Goal: Book appointment/travel/reservation

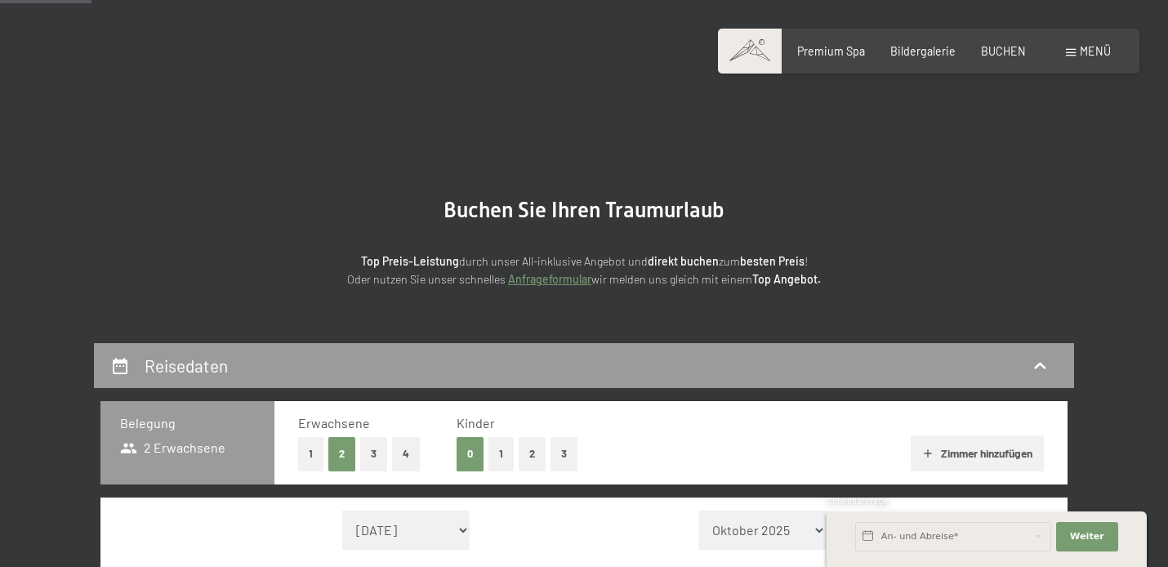
scroll to position [143, 0]
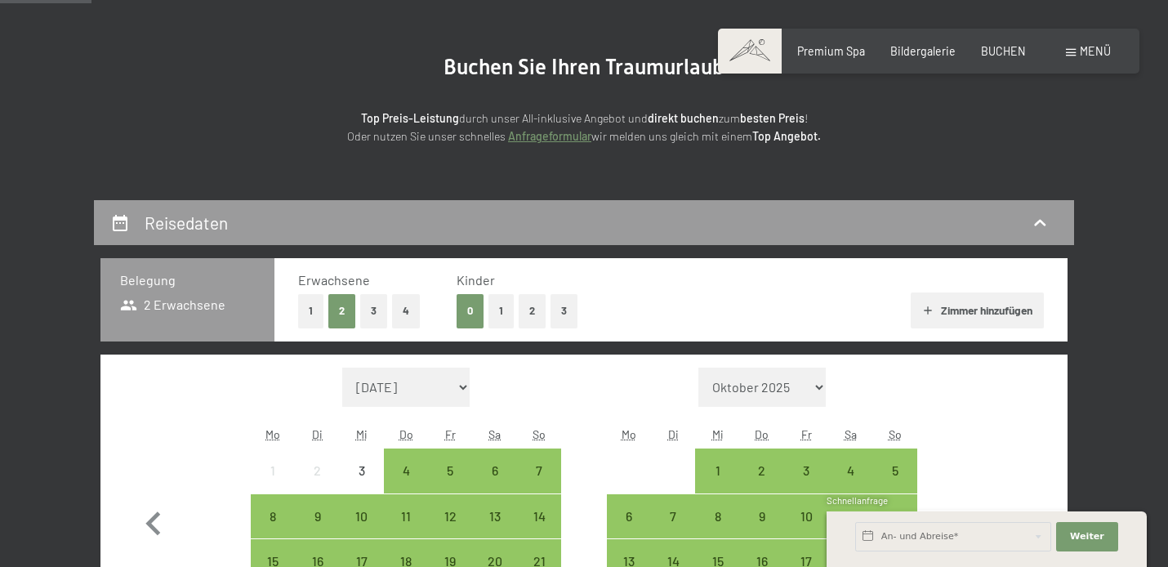
click at [527, 313] on button "2" at bounding box center [531, 310] width 27 height 33
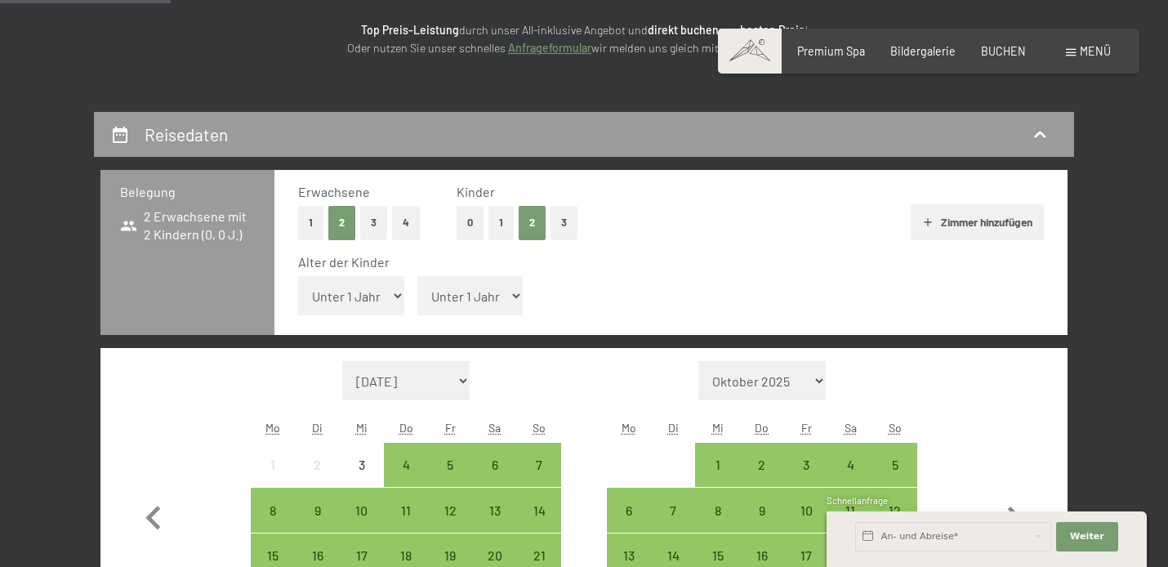
scroll to position [278, 0]
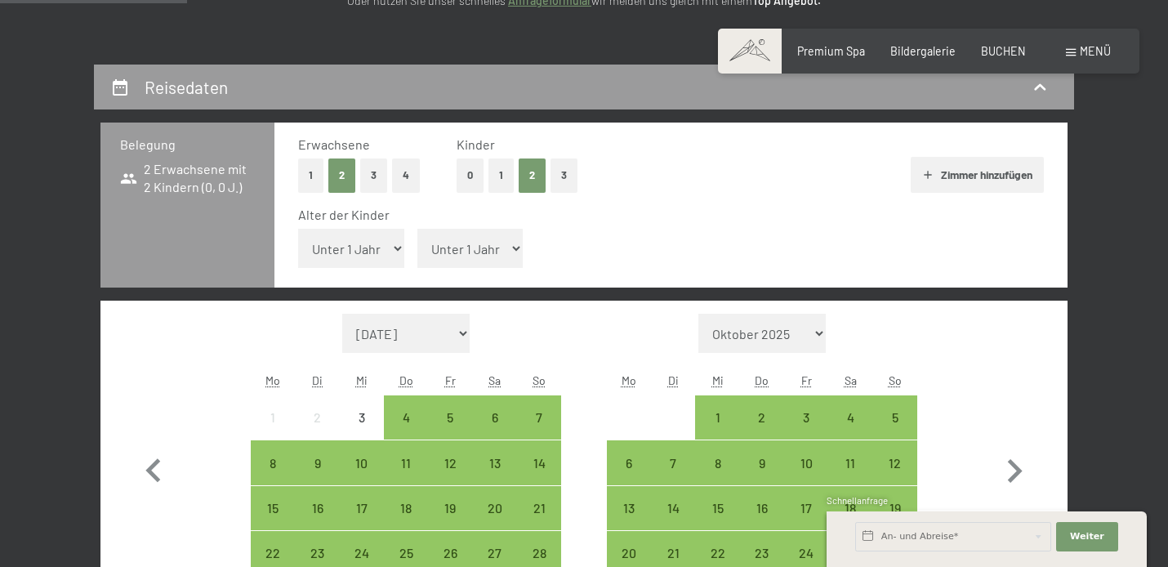
click at [298, 229] on select "Unter 1 Jahr 1 Jahr 2 Jahre 3 Jahre 4 Jahre 5 Jahre 6 Jahre 7 Jahre 8 Jahre 9 J…" at bounding box center [351, 248] width 106 height 39
select select "14"
click option "14 Jahre" at bounding box center [0, 0] width 0 height 0
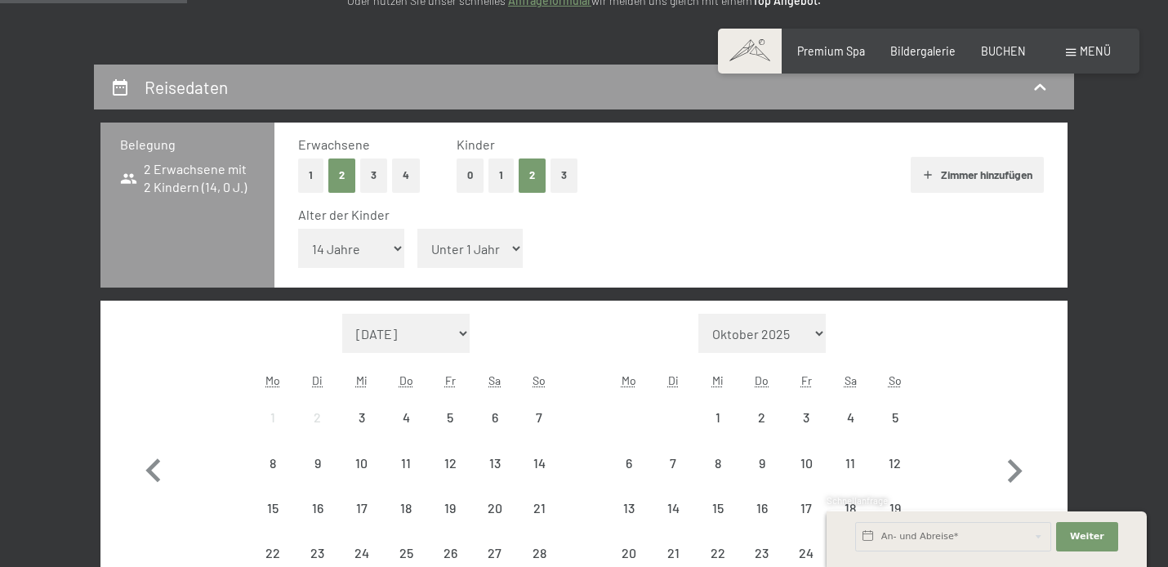
click at [417, 229] on select "Unter 1 Jahr 1 Jahr 2 Jahre 3 Jahre 4 Jahre 5 Jahre 6 Jahre 7 Jahre 8 Jahre 9 J…" at bounding box center [470, 248] width 106 height 39
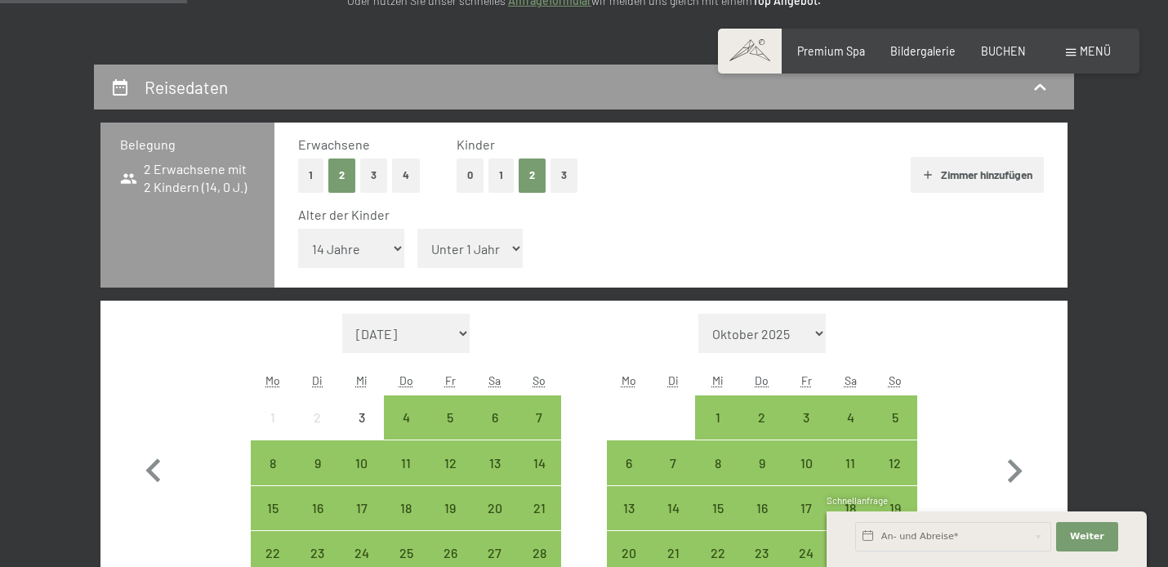
select select "11"
click option "11 Jahre" at bounding box center [0, 0] width 0 height 0
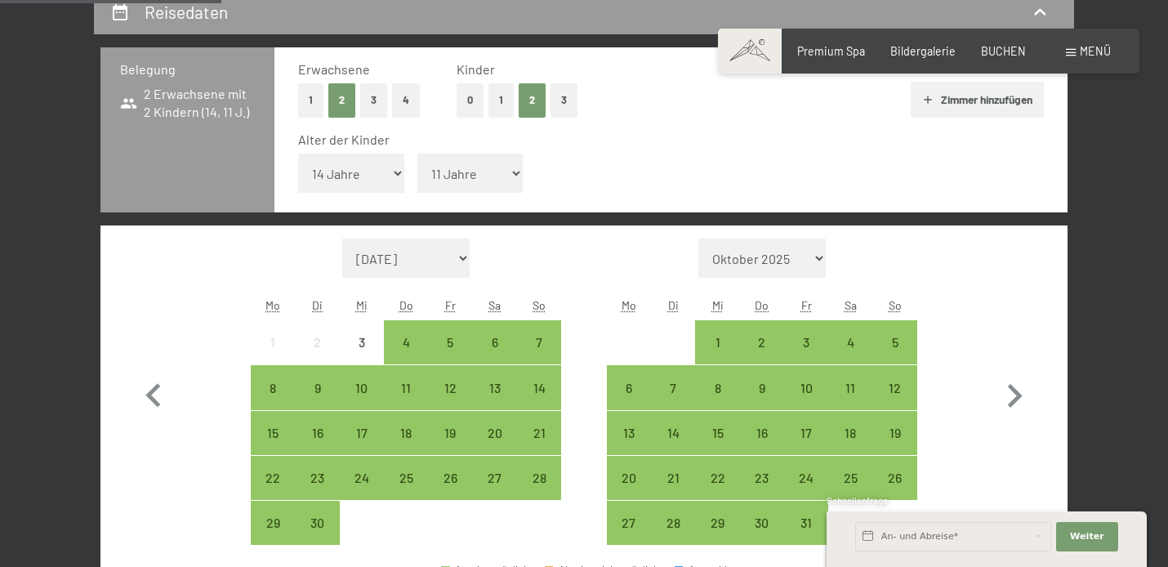
scroll to position [365, 0]
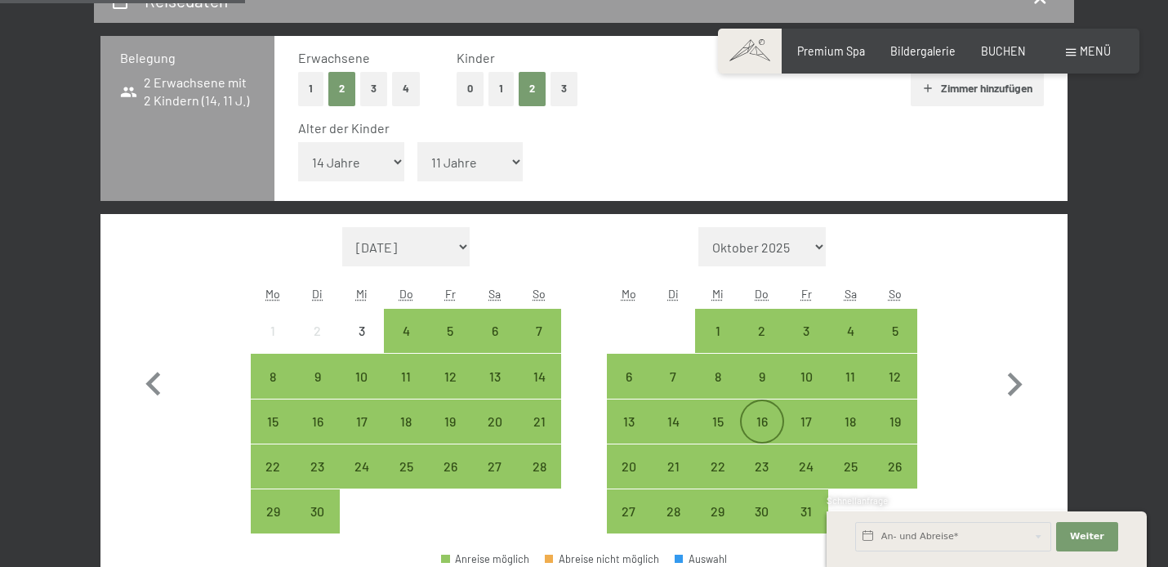
click at [752, 423] on div "16" at bounding box center [761, 435] width 41 height 41
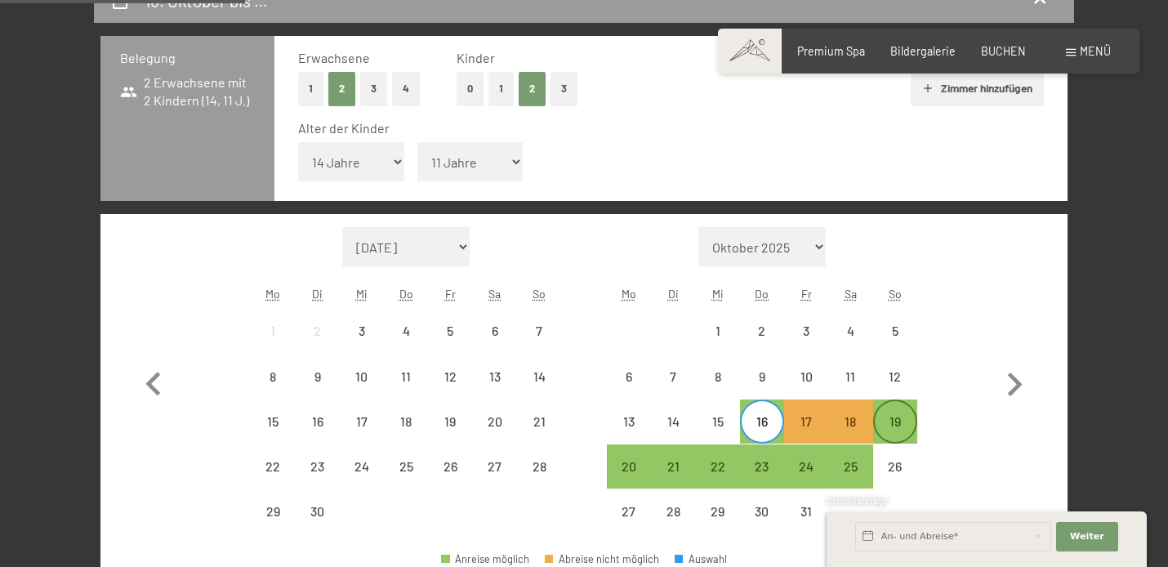
click at [906, 422] on div "19" at bounding box center [894, 435] width 41 height 41
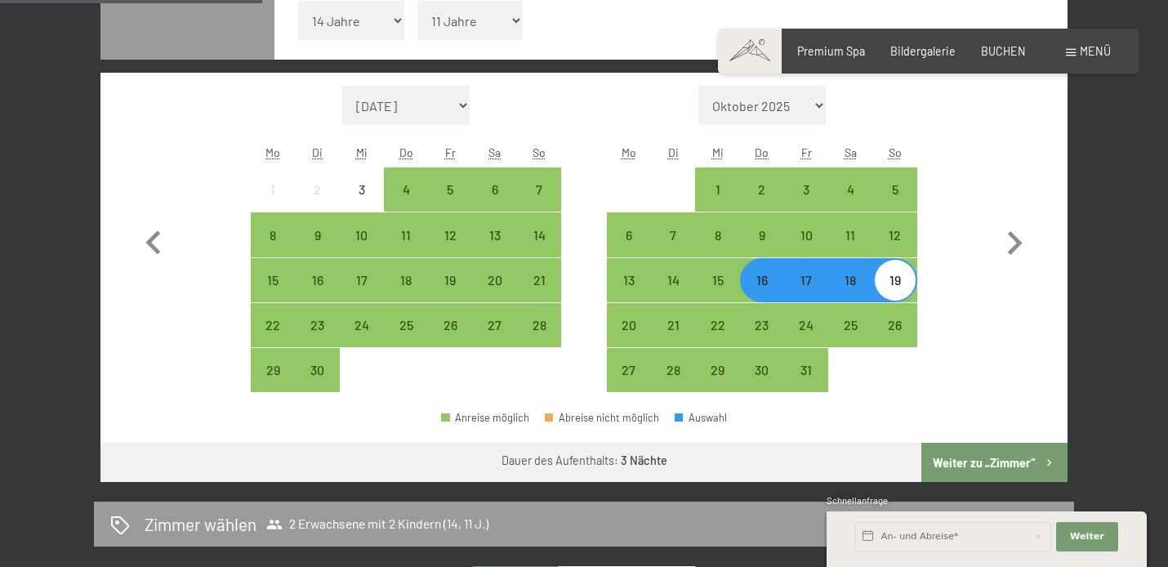
click at [994, 472] on button "Weiter zu „Zimmer“" at bounding box center [994, 462] width 146 height 39
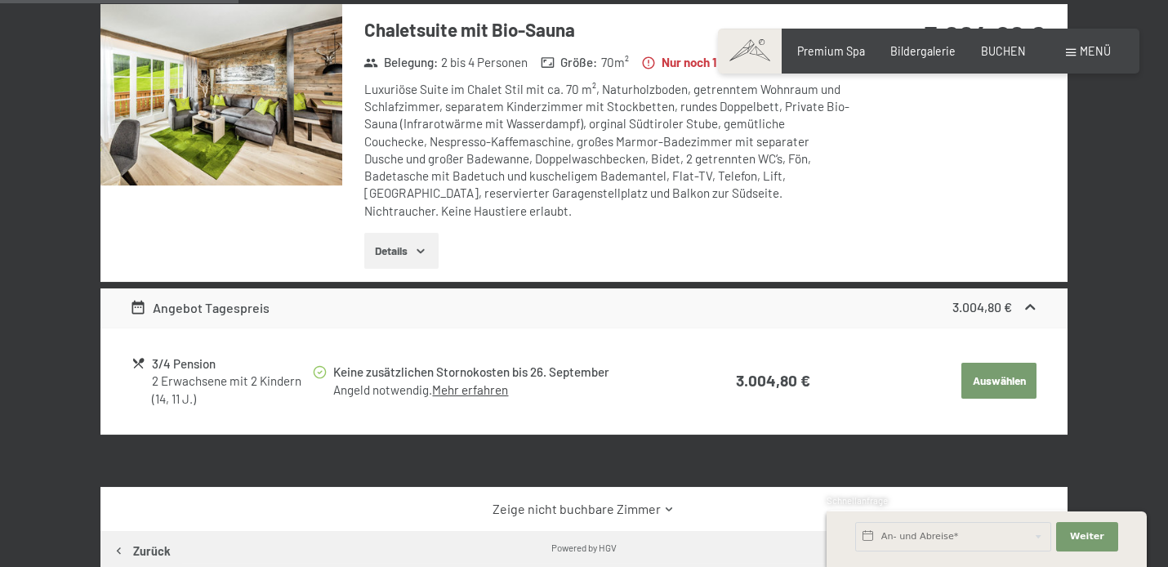
scroll to position [0, 0]
